Goal: Task Accomplishment & Management: Use online tool/utility

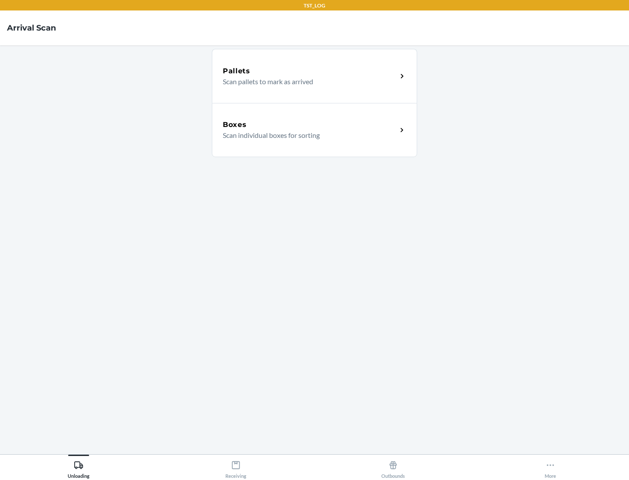
click at [310, 125] on div "Boxes" at bounding box center [310, 125] width 174 height 10
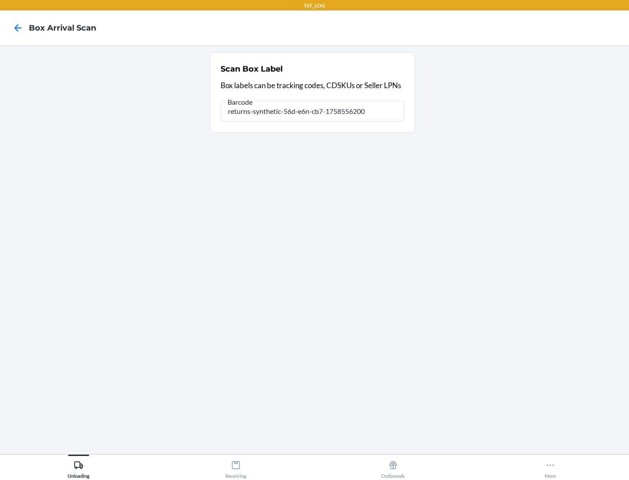
type input "returns-synthetic-56d-e6n-cb7-1758556200"
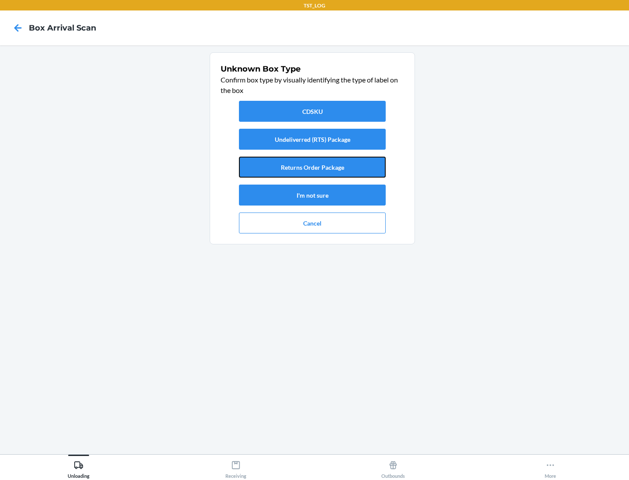
click at [312, 167] on button "Returns Order Package" at bounding box center [312, 167] width 147 height 21
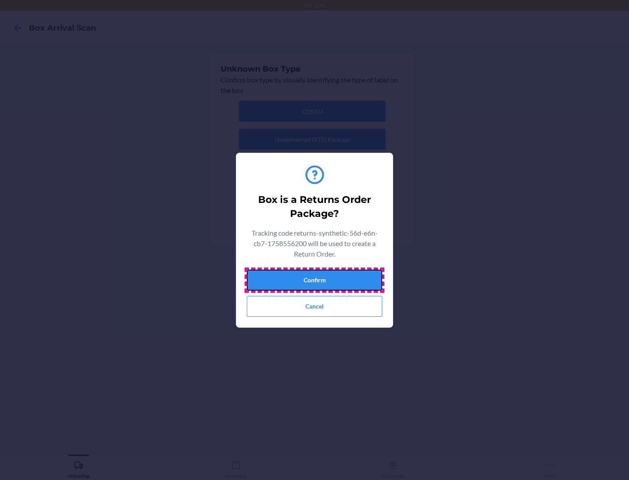
click at [314, 280] on button "Confirm" at bounding box center [314, 280] width 135 height 21
